Goal: Task Accomplishment & Management: Manage account settings

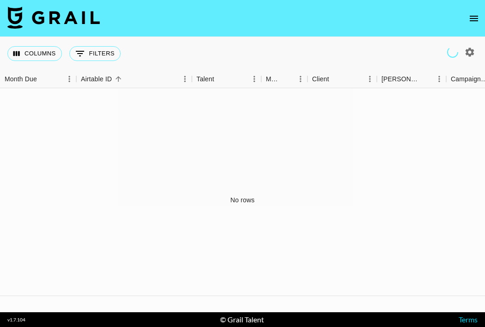
click at [471, 17] on icon "open drawer" at bounding box center [473, 18] width 11 height 11
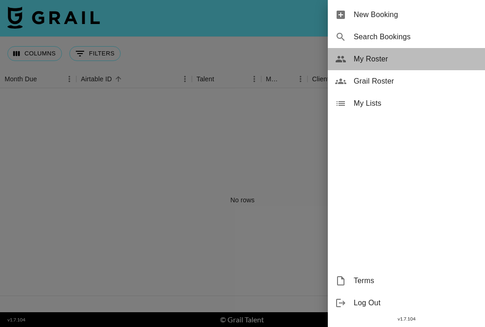
click at [373, 61] on span "My Roster" at bounding box center [416, 59] width 124 height 11
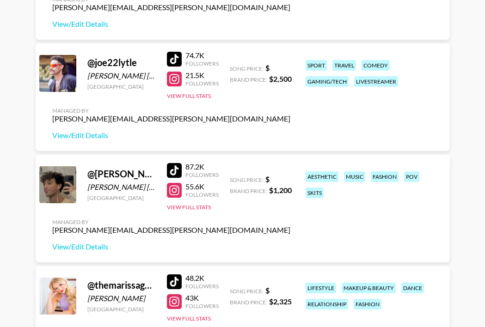
scroll to position [248, 0]
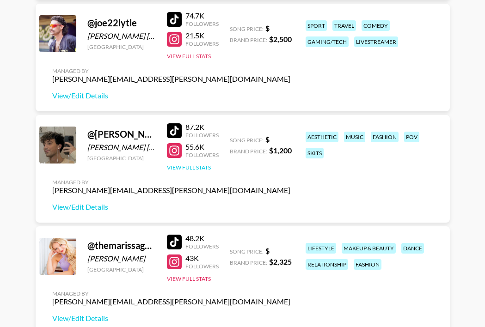
click at [197, 169] on button "View Full Stats" at bounding box center [189, 167] width 44 height 7
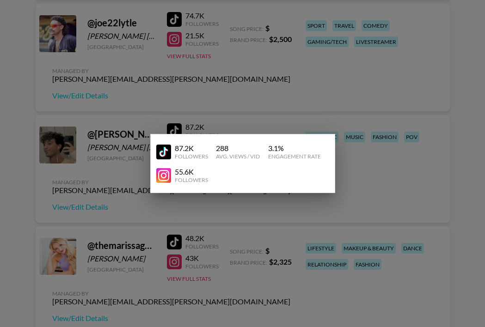
click at [104, 138] on div at bounding box center [242, 163] width 485 height 327
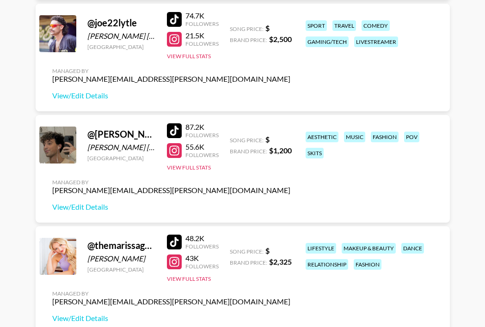
click at [115, 135] on div "@ ryan_peter_murphy" at bounding box center [121, 135] width 68 height 12
click at [74, 208] on link "View/Edit Details" at bounding box center [171, 207] width 238 height 9
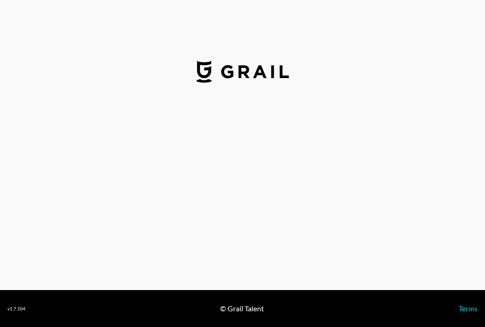
select select "USD"
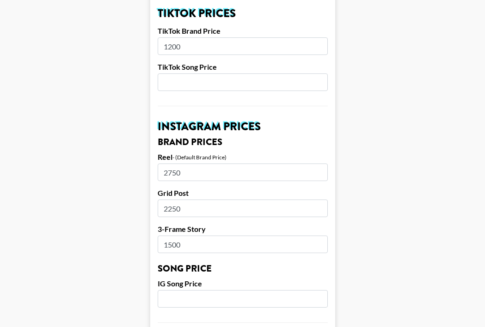
scroll to position [361, 0]
